Goal: Connect with others: Establish contact or relationships with other users

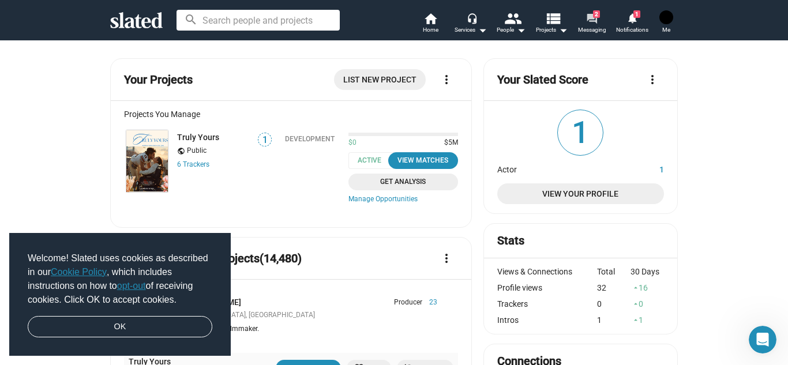
click at [586, 20] on mat-icon "forum" at bounding box center [591, 18] width 11 height 11
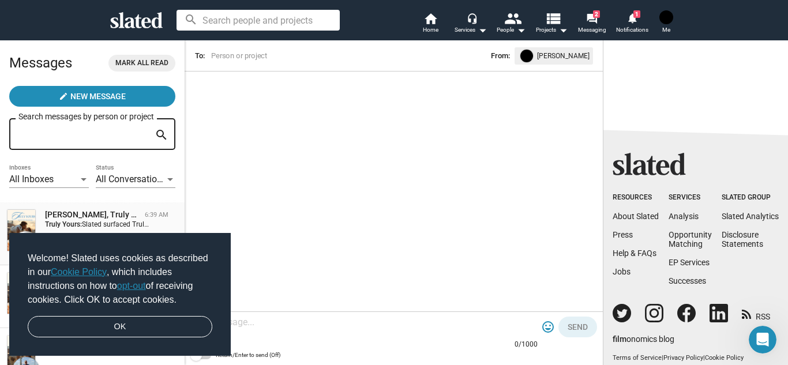
click at [106, 213] on div "[PERSON_NAME], Truly Yours" at bounding box center [92, 214] width 95 height 11
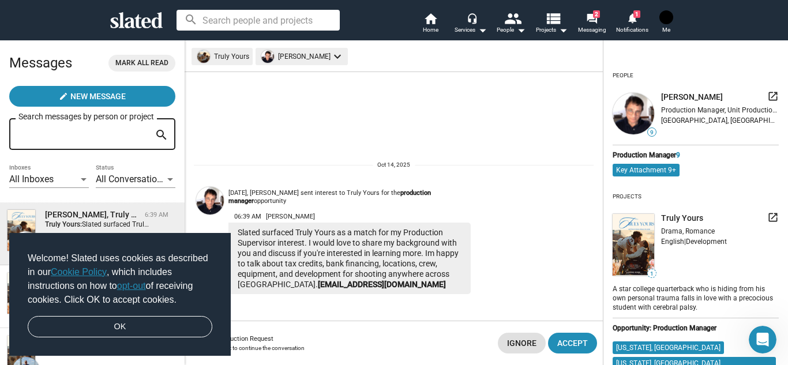
click at [676, 93] on span "[PERSON_NAME]" at bounding box center [692, 97] width 62 height 11
click at [209, 196] on img at bounding box center [210, 201] width 28 height 28
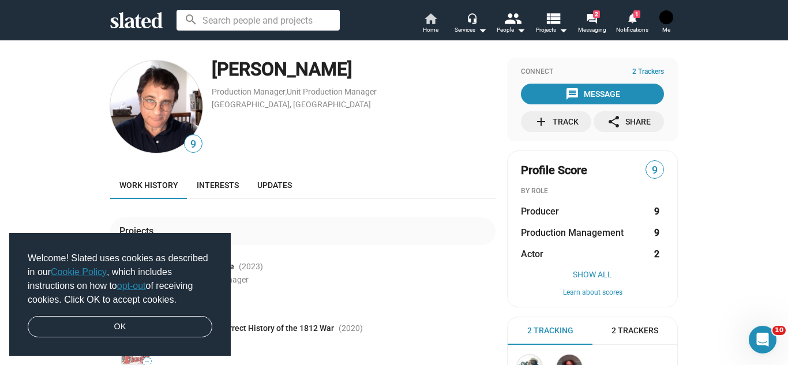
click at [437, 21] on mat-icon "home" at bounding box center [430, 19] width 14 height 14
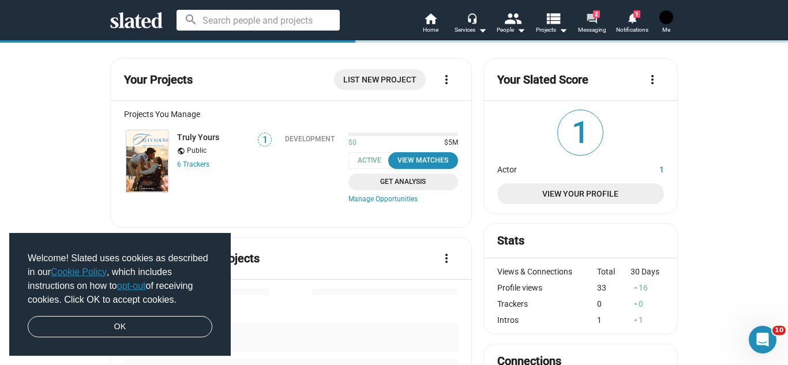
click at [600, 21] on link "forum 2 Messaging" at bounding box center [591, 24] width 40 height 25
